Goal: Information Seeking & Learning: Learn about a topic

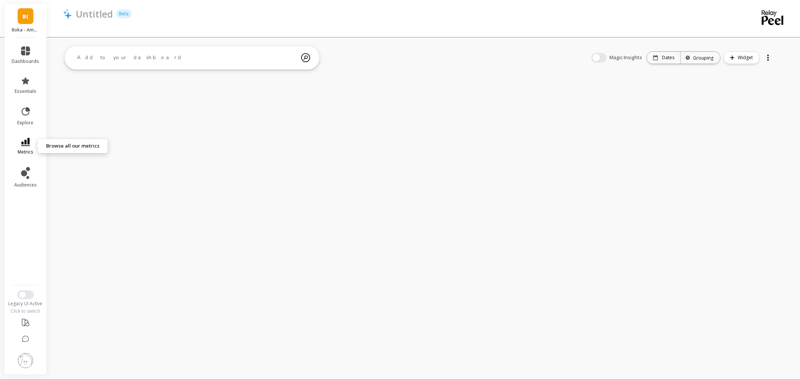
click at [27, 151] on span "metrics" at bounding box center [26, 152] width 16 height 6
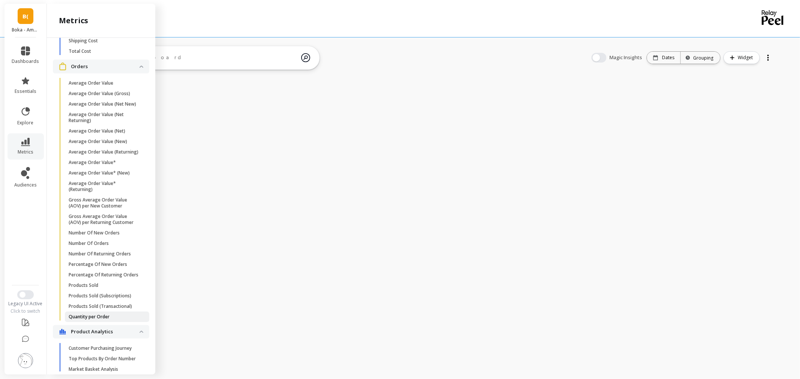
scroll to position [448, 0]
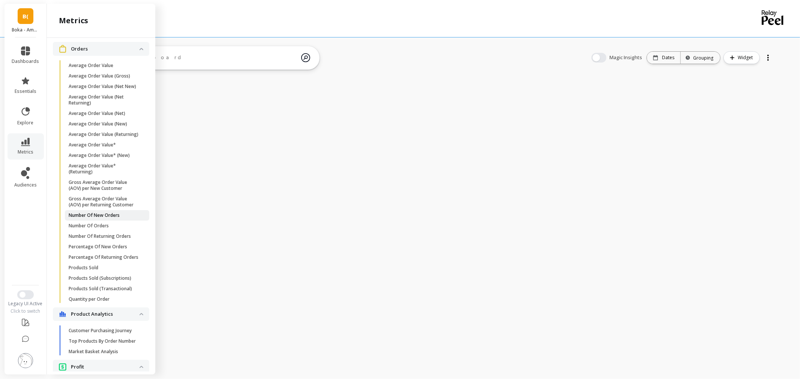
click at [117, 219] on p "Number Of New Orders" at bounding box center [94, 216] width 51 height 6
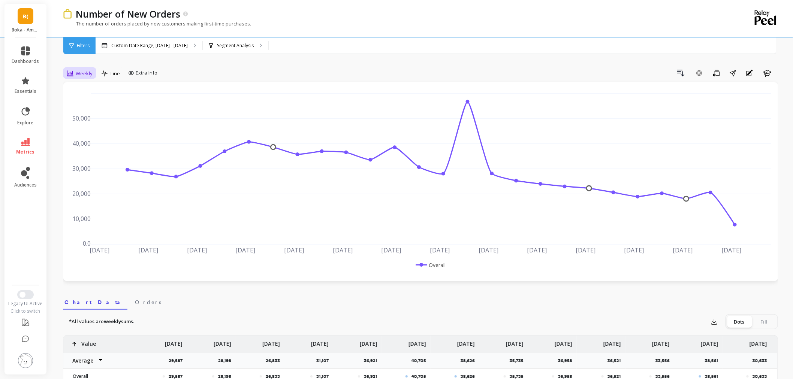
click at [85, 74] on span "Weekly" at bounding box center [84, 73] width 17 height 7
click at [238, 44] on p "Segment Analysis" at bounding box center [235, 46] width 37 height 6
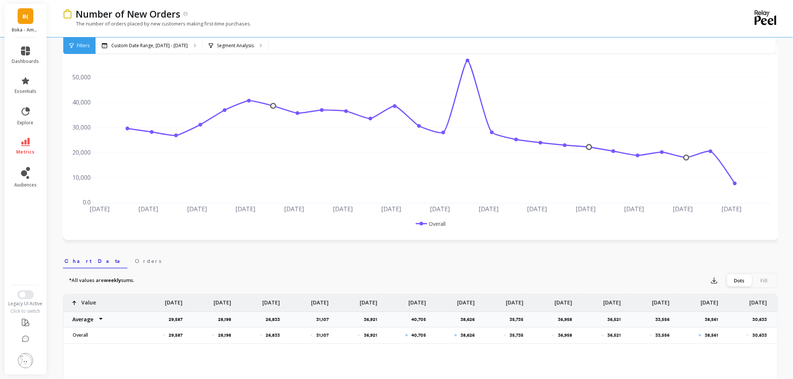
scroll to position [42, 0]
click at [233, 40] on div "Segment Analysis" at bounding box center [236, 45] width 66 height 16
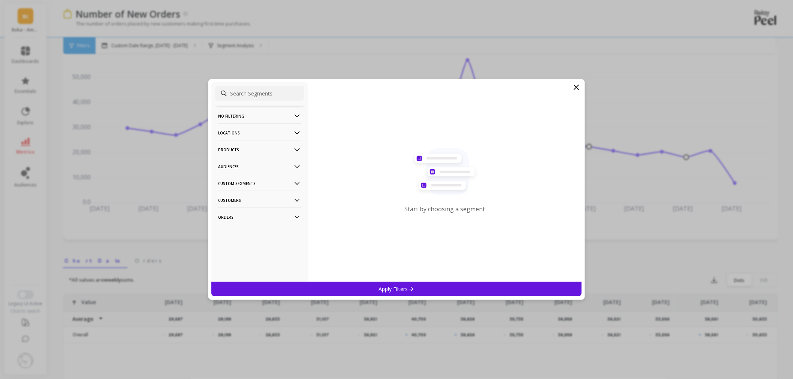
click at [246, 151] on p "Products" at bounding box center [259, 149] width 83 height 19
click at [249, 134] on p "Locations" at bounding box center [259, 132] width 83 height 19
click at [257, 189] on div "Sales Channel" at bounding box center [259, 187] width 89 height 12
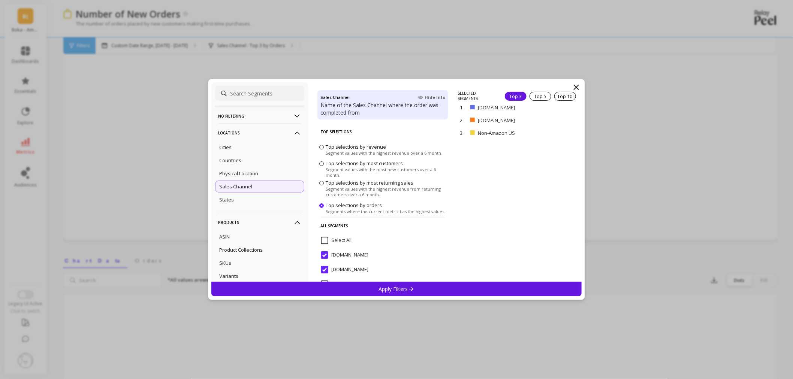
click at [392, 286] on p "Apply Filters" at bounding box center [397, 289] width 36 height 7
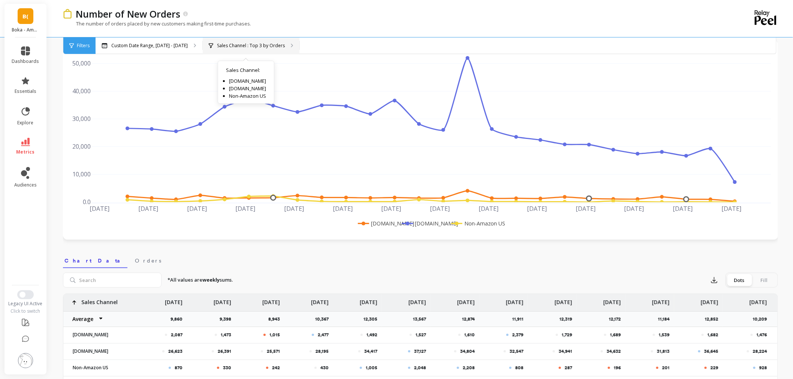
click at [220, 39] on div "Sales Channel : Top 3 by Orders Sales Channel : Amazon.com Amazon.ca Non-Amazon…" at bounding box center [251, 45] width 97 height 16
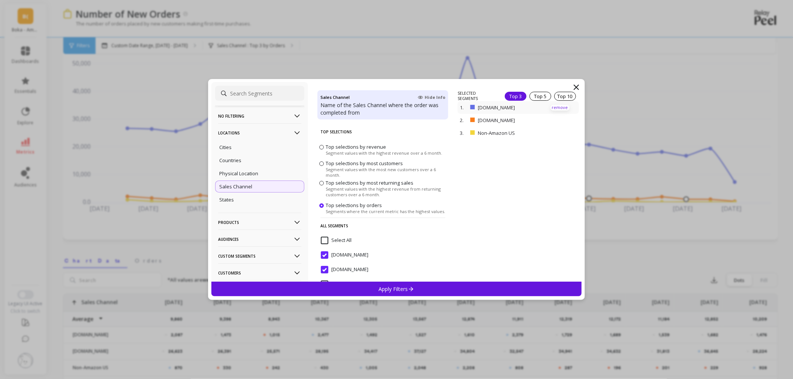
click at [551, 107] on p "remove" at bounding box center [560, 108] width 19 height 6
click at [551, 111] on p "remove" at bounding box center [560, 110] width 19 height 6
click at [379, 290] on p "Apply Filters" at bounding box center [397, 289] width 36 height 7
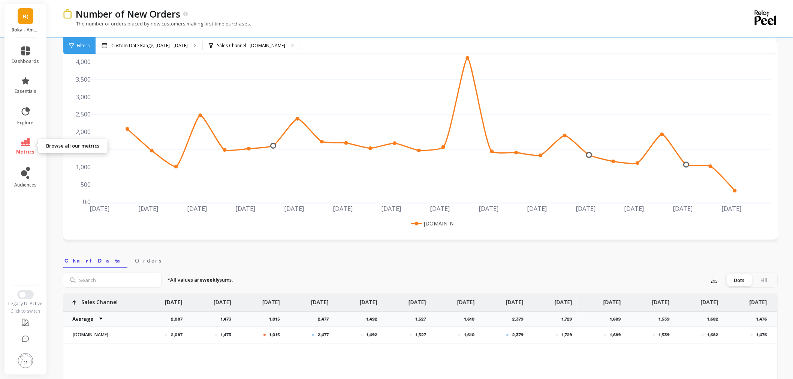
click at [28, 143] on icon at bounding box center [25, 142] width 9 height 8
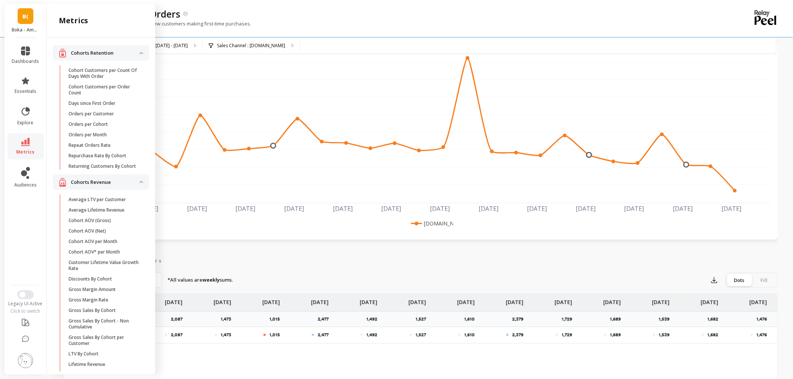
scroll to position [448, 0]
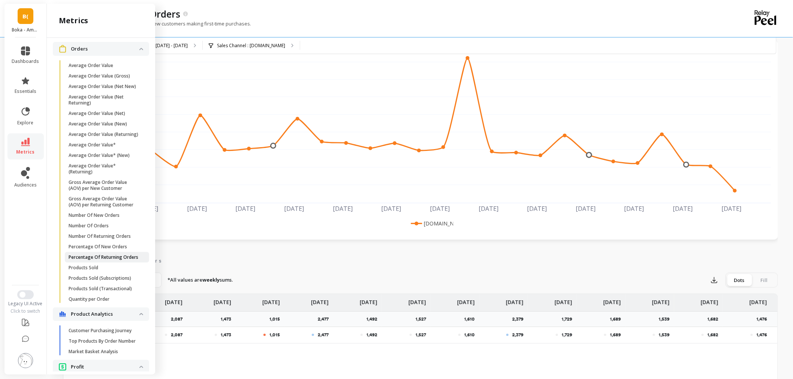
click at [108, 261] on p "Percentage Of Returning Orders" at bounding box center [104, 258] width 70 height 6
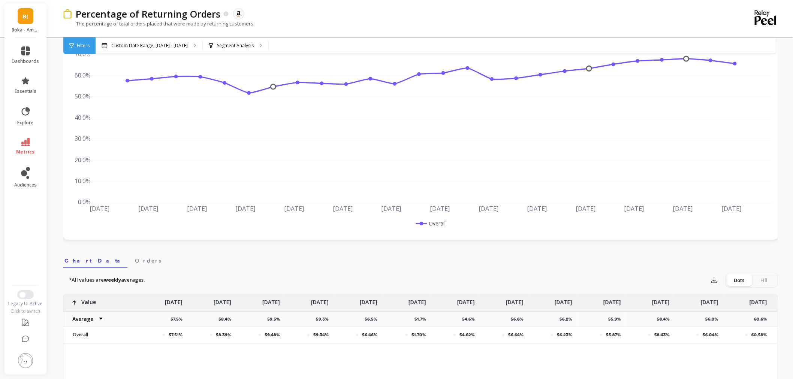
click at [24, 148] on link "metrics" at bounding box center [25, 146] width 27 height 17
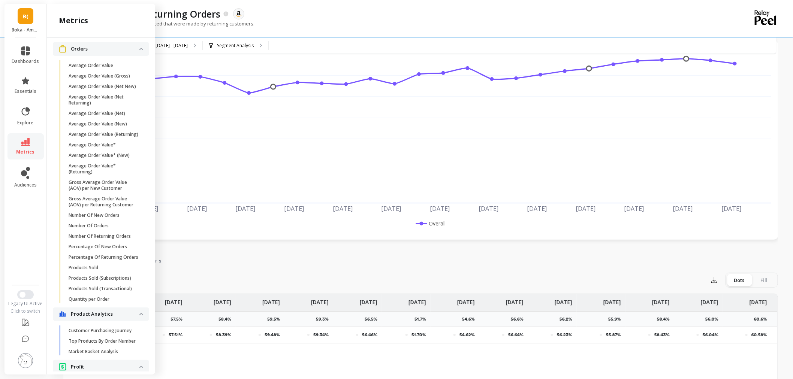
scroll to position [450, 0]
click at [83, 237] on p "Number Of Returning Orders" at bounding box center [100, 234] width 62 height 6
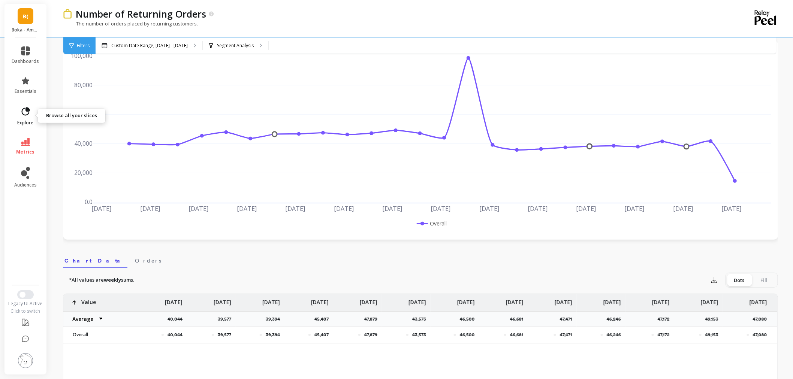
click at [23, 110] on icon at bounding box center [25, 111] width 10 height 10
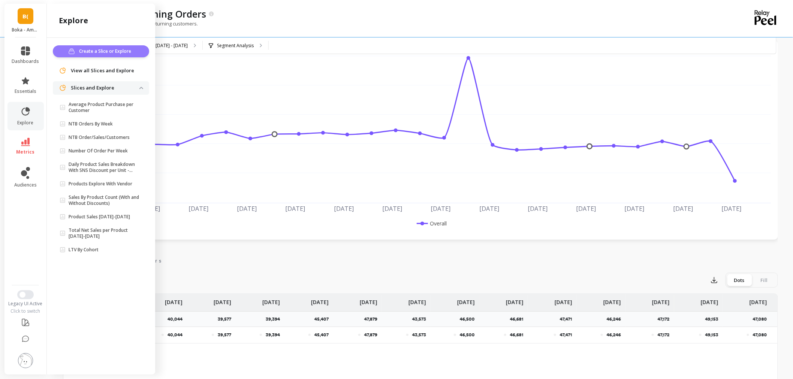
click at [79, 55] on button "Create a Slice or Explore" at bounding box center [101, 51] width 96 height 12
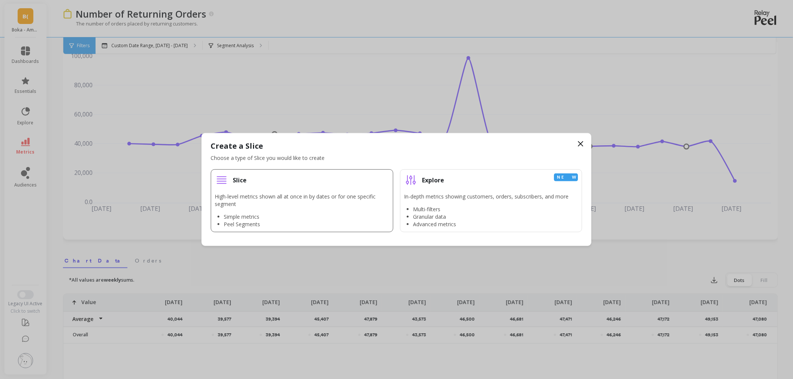
click at [245, 198] on p "High-level metrics shown all at once in by dates or for one specific segment" at bounding box center [302, 200] width 174 height 15
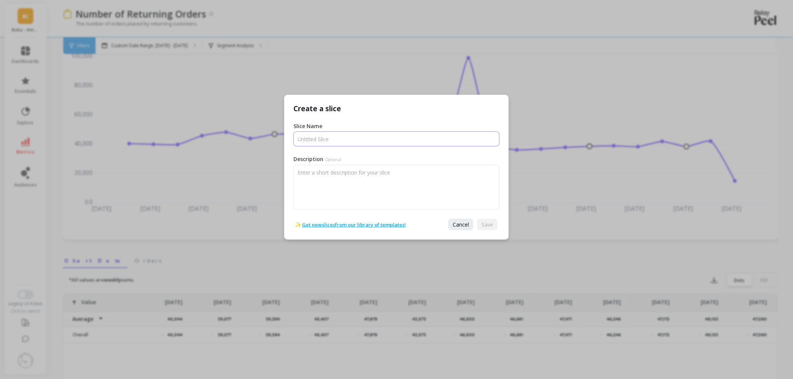
click at [336, 139] on input "Slice Name" at bounding box center [397, 139] width 206 height 15
type input "Number of new and returning orders by week"
click at [487, 220] on button "Save" at bounding box center [487, 225] width 21 height 12
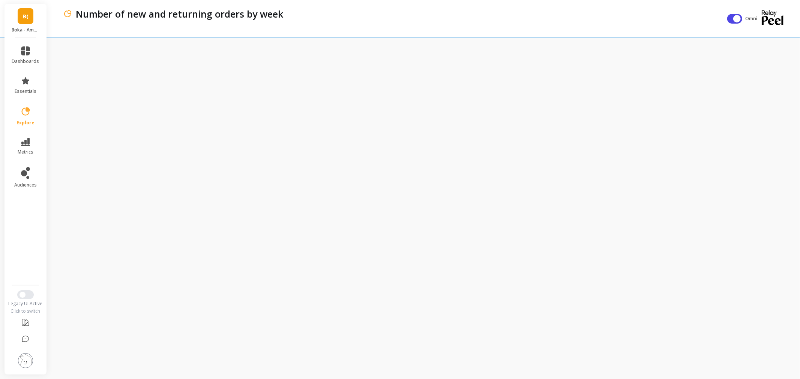
click at [314, 24] on div "Number of new and returning orders by week" at bounding box center [393, 18] width 660 height 37
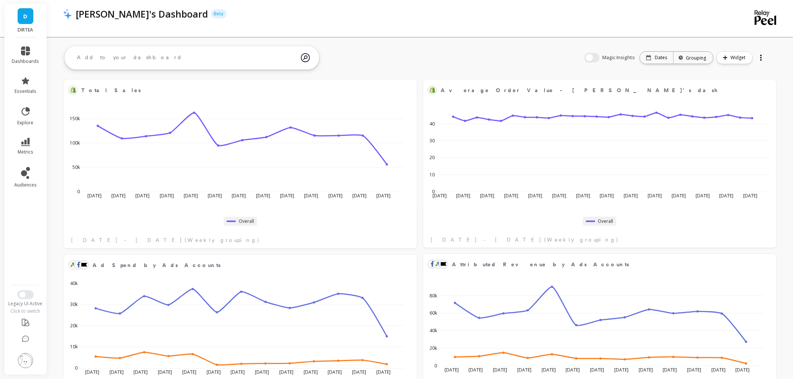
scroll to position [125, 684]
click at [25, 147] on link "metrics" at bounding box center [25, 146] width 27 height 17
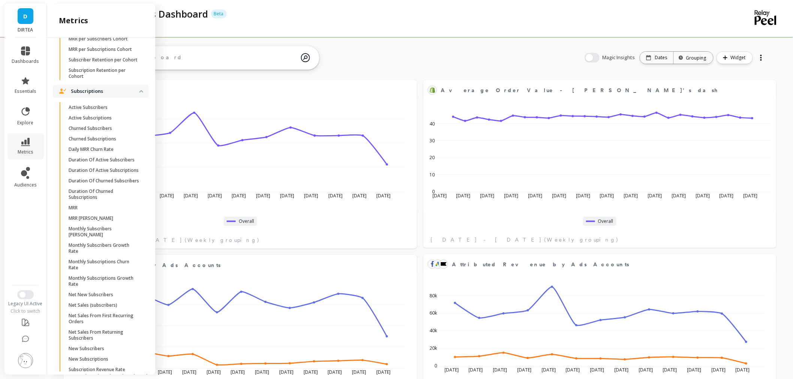
scroll to position [2033, 0]
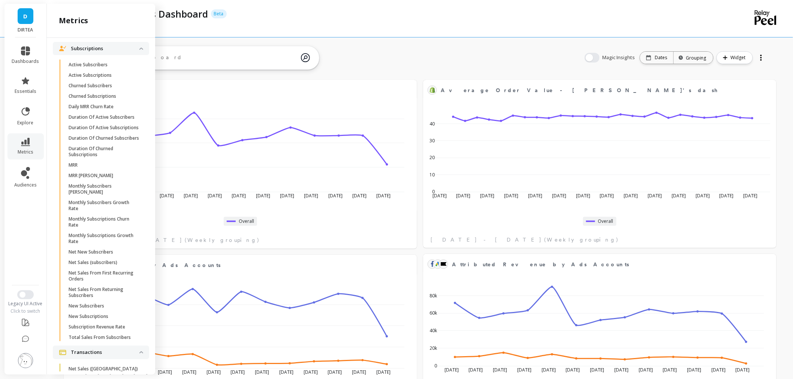
drag, startPoint x: 109, startPoint y: 153, endPoint x: 159, endPoint y: 129, distance: 55.2
click at [109, 89] on p "Churned Subscribers" at bounding box center [90, 86] width 43 height 6
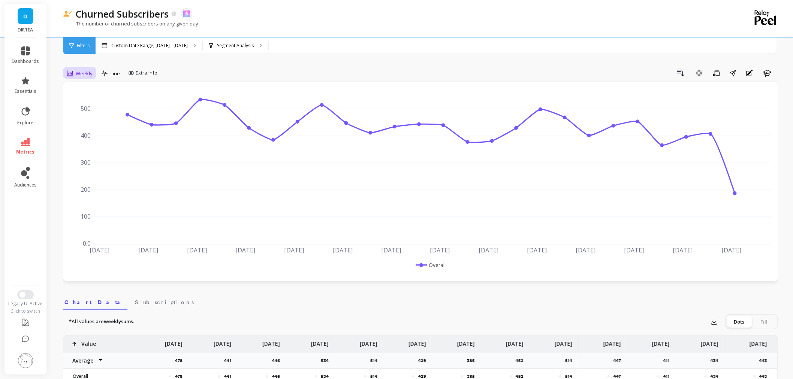
click at [70, 72] on icon at bounding box center [70, 73] width 7 height 7
click at [85, 130] on div "Monthly" at bounding box center [90, 133] width 43 height 7
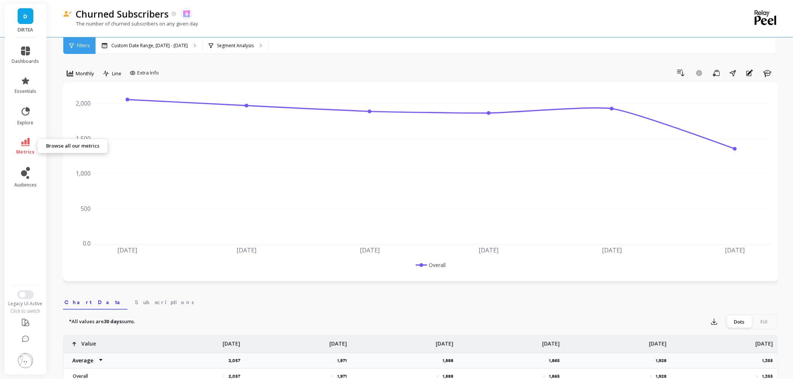
click at [20, 144] on link "metrics" at bounding box center [25, 146] width 27 height 17
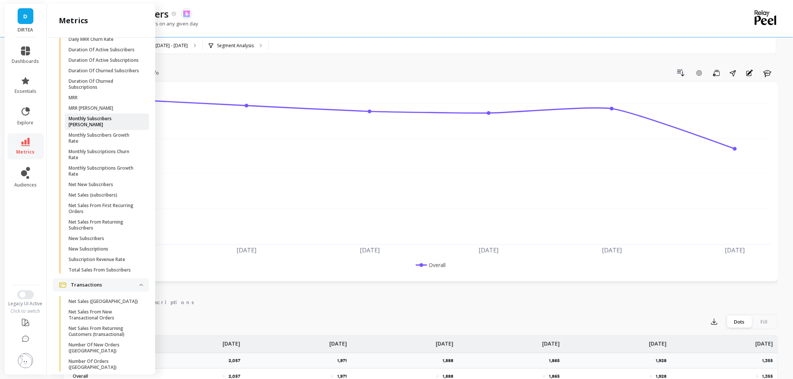
scroll to position [2116, 0]
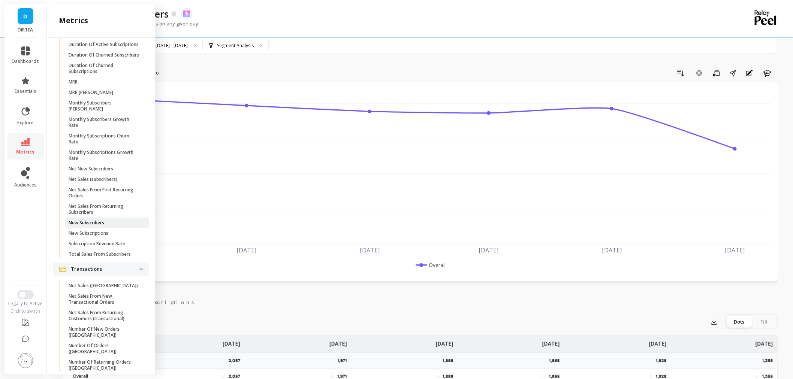
click at [98, 226] on p "New Subscribers" at bounding box center [87, 223] width 36 height 6
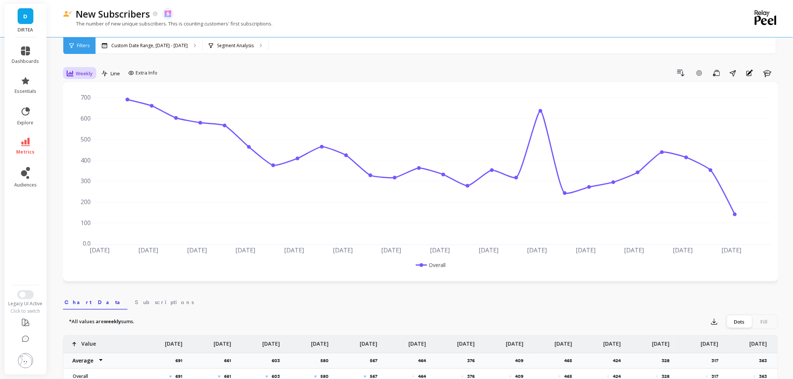
click at [71, 78] on div "Weekly" at bounding box center [79, 73] width 30 height 13
click at [84, 133] on div "Monthly" at bounding box center [90, 133] width 43 height 7
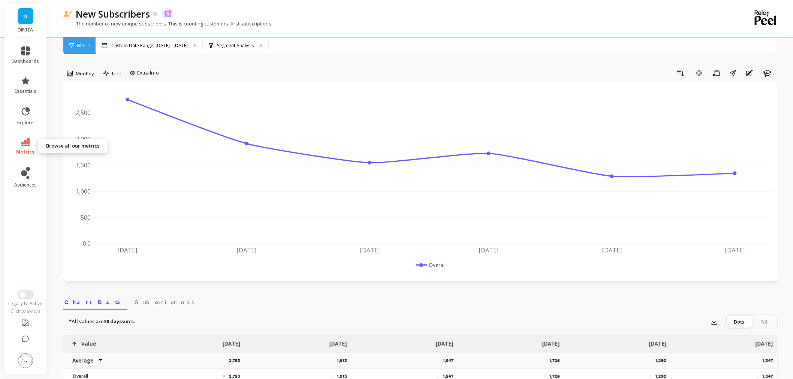
click at [31, 149] on span "metrics" at bounding box center [25, 152] width 18 height 6
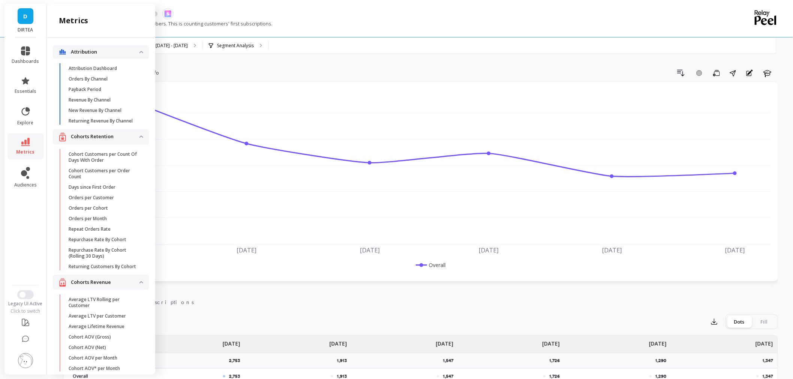
scroll to position [2109, 0]
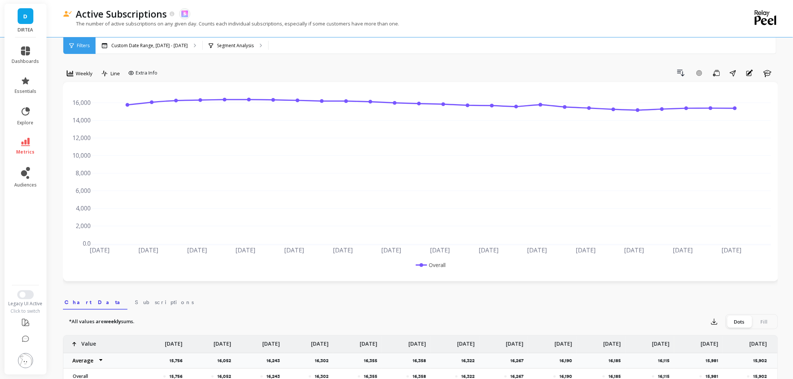
click at [73, 74] on div "Weekly" at bounding box center [80, 73] width 26 height 9
click at [85, 129] on div "Monthly" at bounding box center [91, 133] width 52 height 13
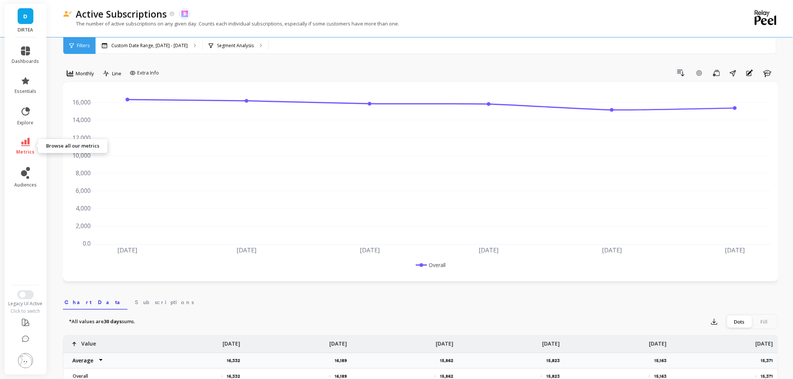
click at [28, 141] on icon at bounding box center [25, 142] width 9 height 8
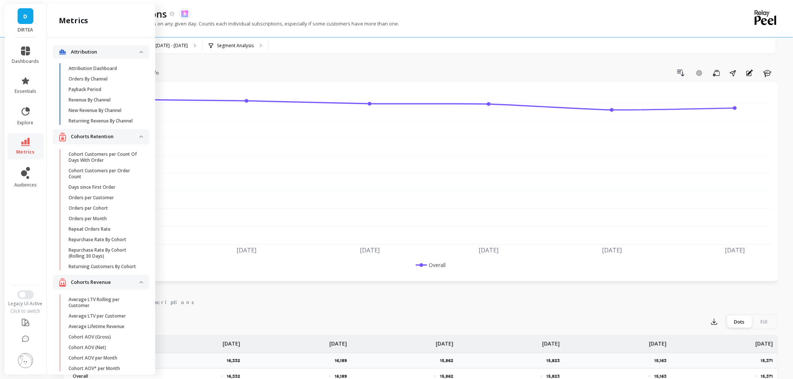
scroll to position [2109, 0]
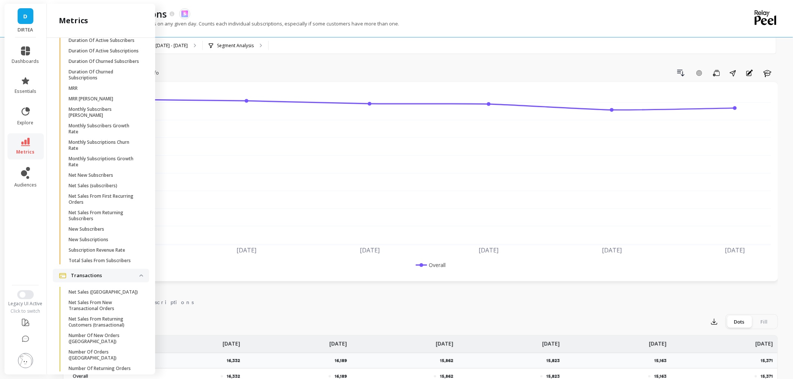
click at [114, 22] on p "Churned Subscriptions" at bounding box center [93, 19] width 48 height 6
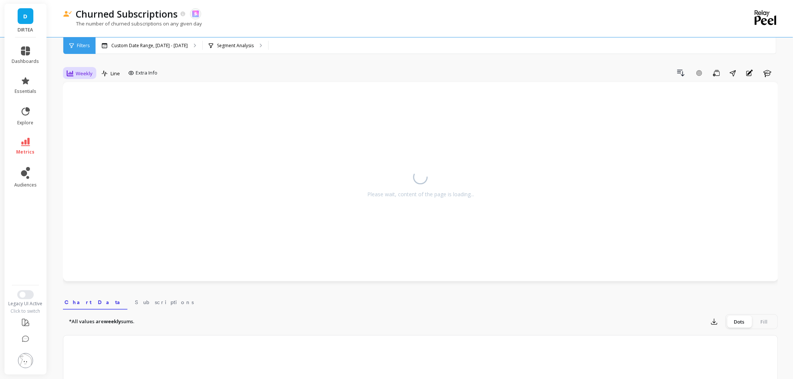
click at [87, 74] on span "Weekly" at bounding box center [84, 73] width 17 height 7
click at [96, 127] on div "Monthly" at bounding box center [91, 133] width 52 height 13
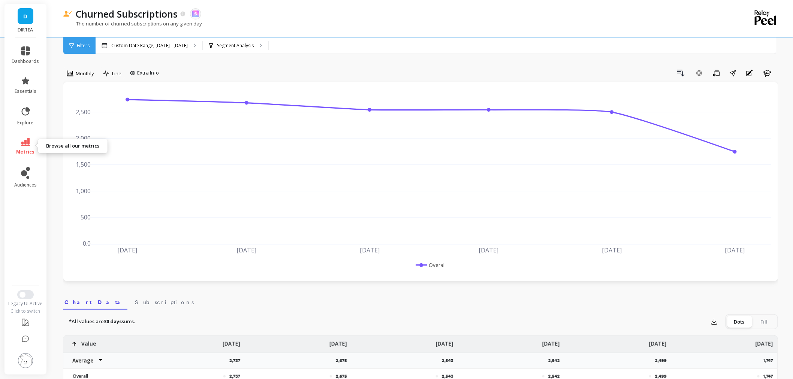
click at [18, 147] on link "metrics" at bounding box center [25, 146] width 27 height 17
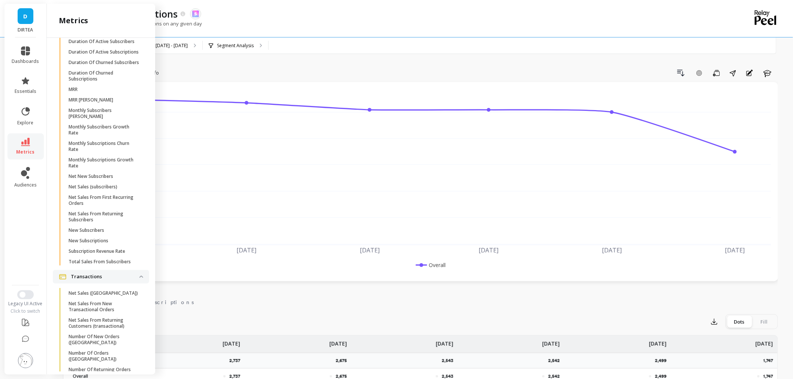
scroll to position [2109, 0]
click at [118, 243] on span "New Subscriptions" at bounding box center [105, 240] width 72 height 6
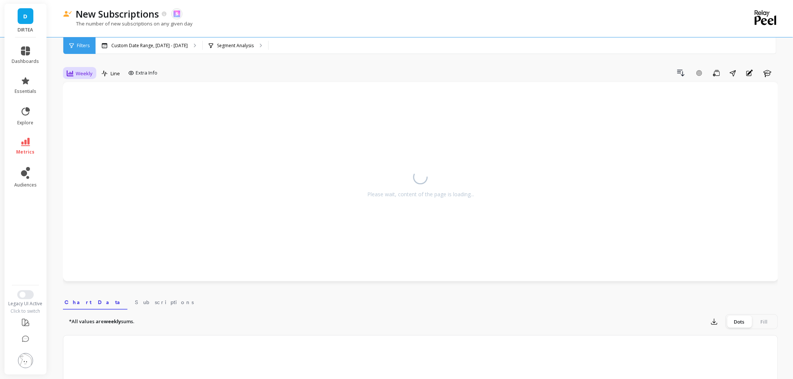
click at [69, 77] on div at bounding box center [70, 73] width 7 height 8
click at [82, 132] on div "Monthly" at bounding box center [90, 133] width 43 height 7
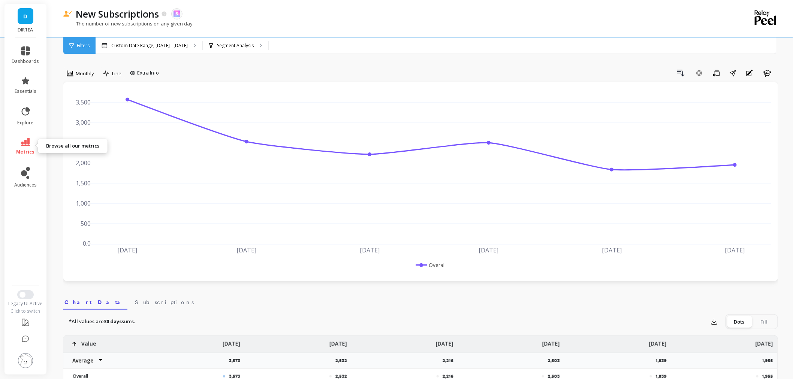
click at [33, 142] on link "metrics" at bounding box center [25, 146] width 27 height 17
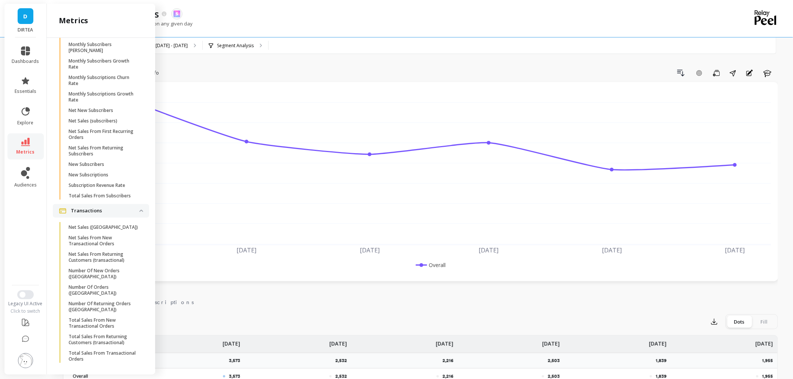
scroll to position [2193, 0]
click at [111, 110] on p "Net New Subscribers" at bounding box center [91, 107] width 45 height 6
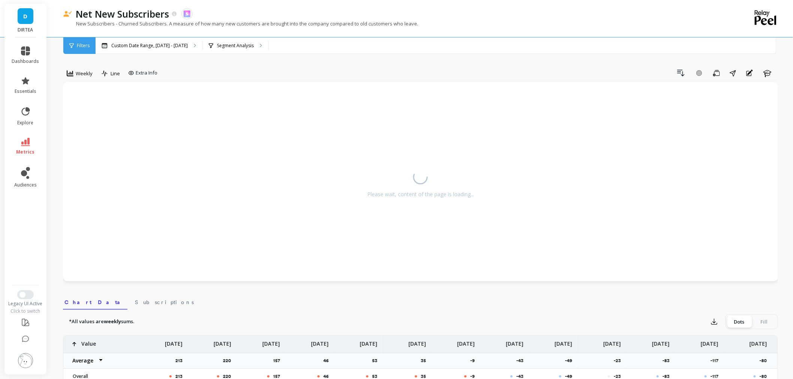
click at [69, 68] on div "Weekly" at bounding box center [79, 73] width 30 height 13
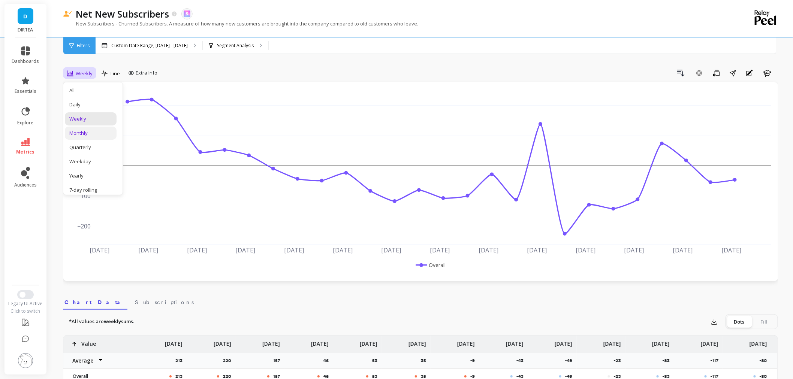
click at [84, 133] on div "Monthly" at bounding box center [90, 133] width 43 height 7
